Goal: Check status

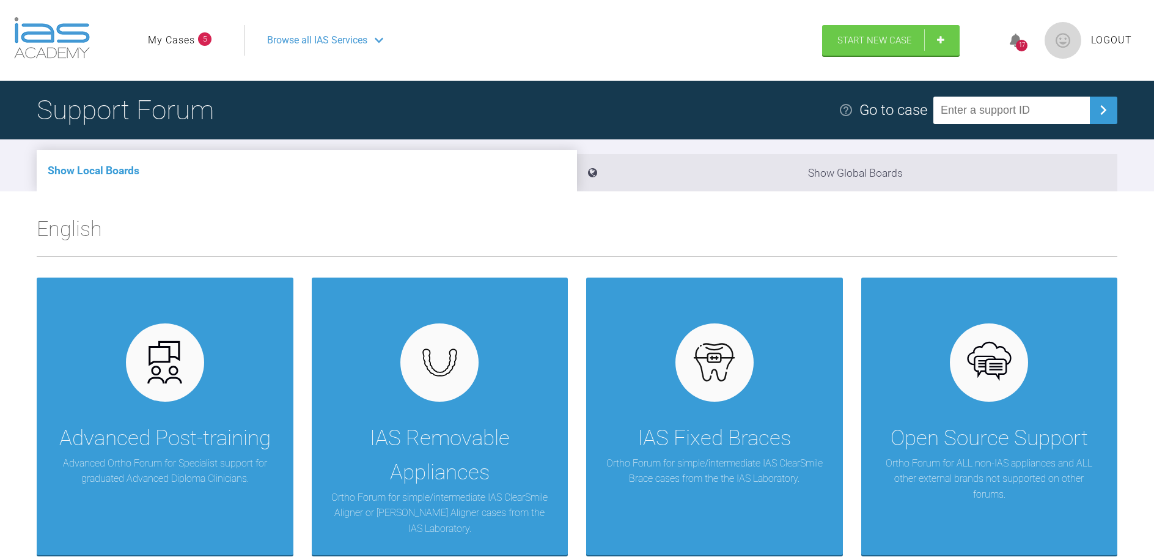
click at [192, 42] on link "My Cases" at bounding box center [171, 40] width 47 height 16
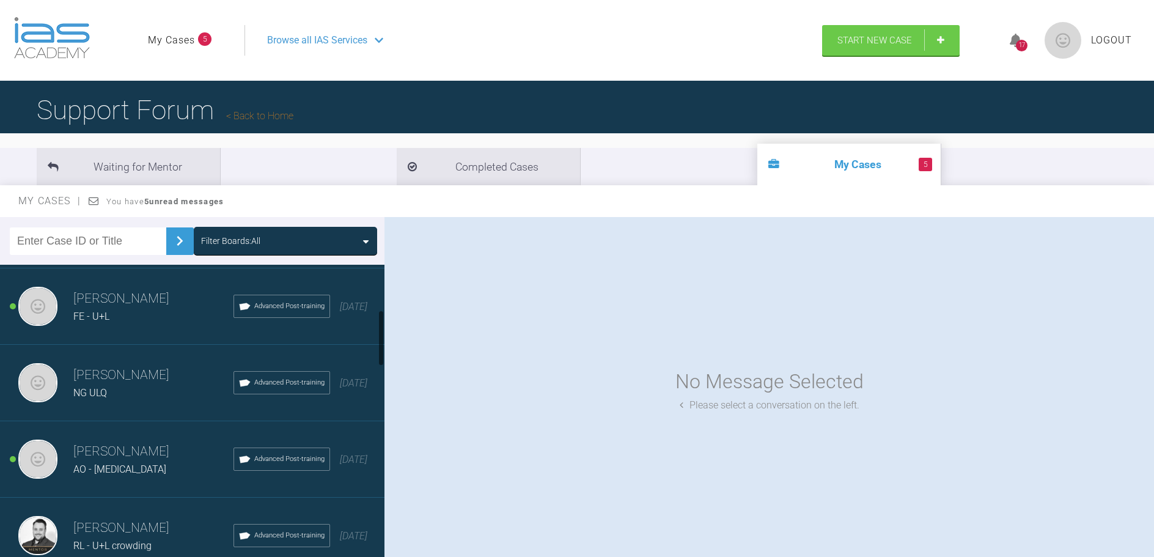
scroll to position [244, 0]
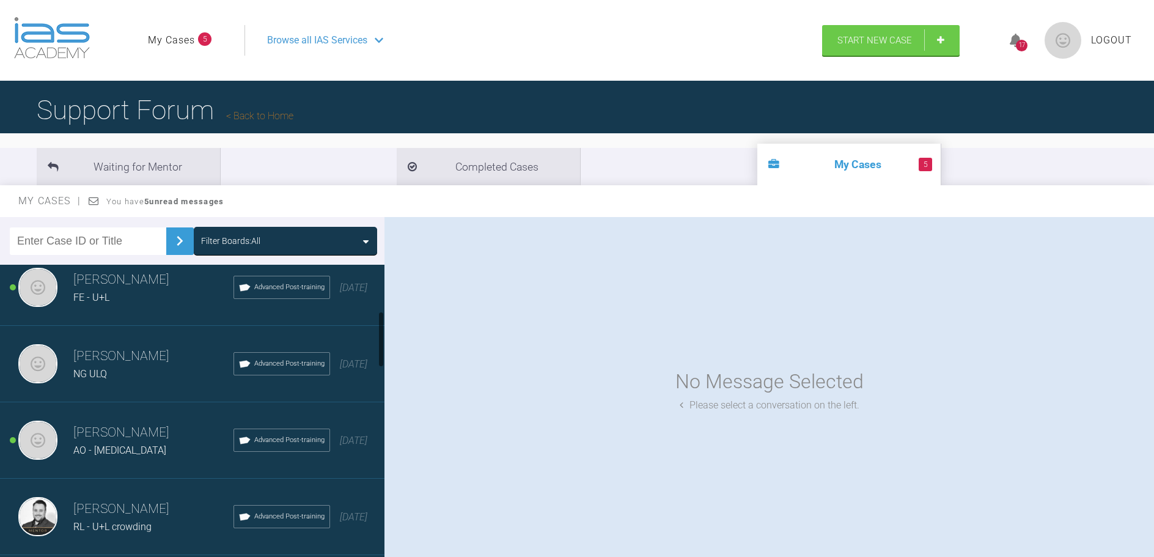
click at [112, 441] on h3 "[PERSON_NAME]" at bounding box center [153, 432] width 160 height 21
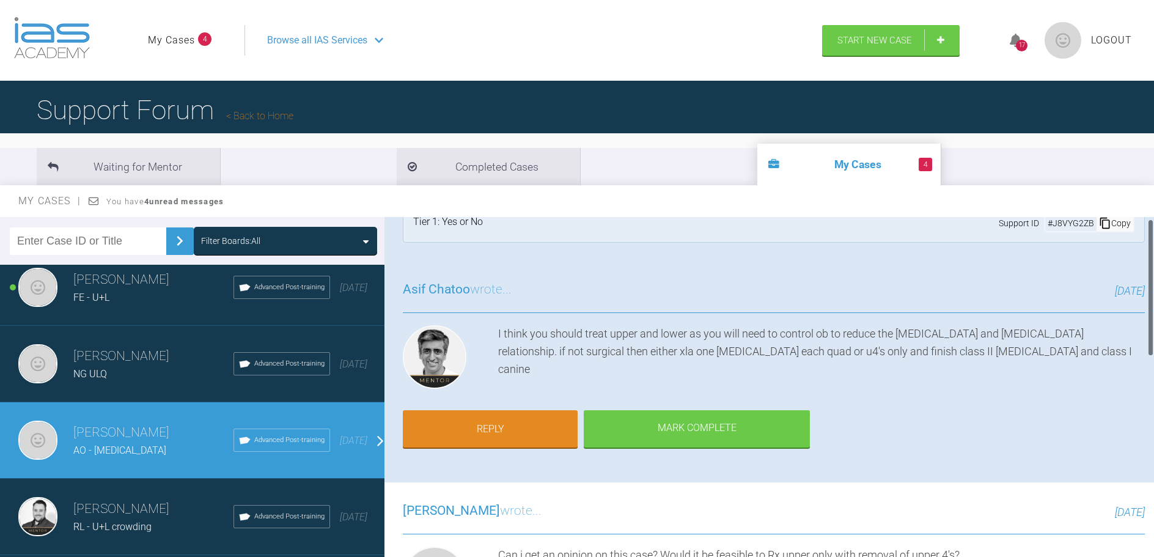
scroll to position [0, 0]
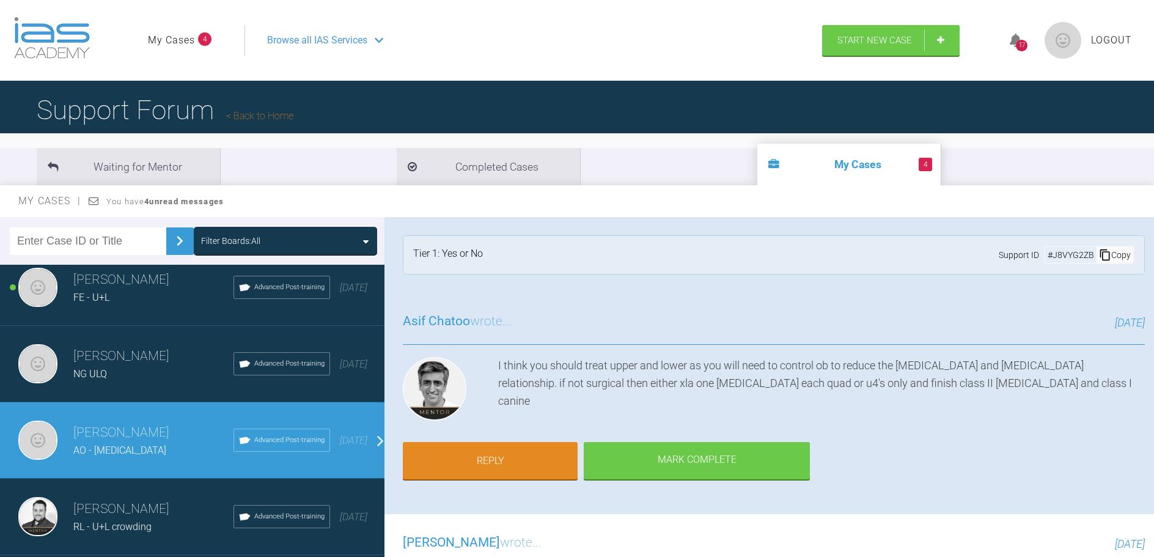
click at [1101, 38] on span "Logout" at bounding box center [1111, 40] width 41 height 16
